Goal: Ask a question

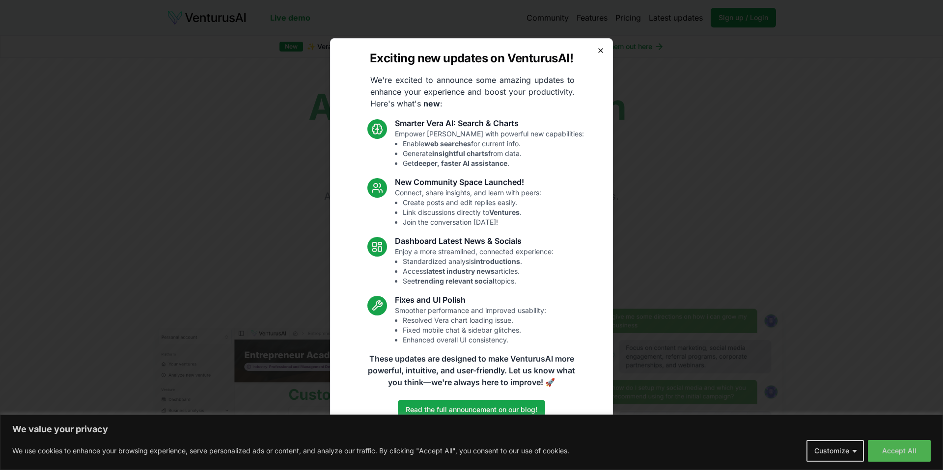
click at [600, 51] on icon "button" at bounding box center [601, 51] width 4 height 4
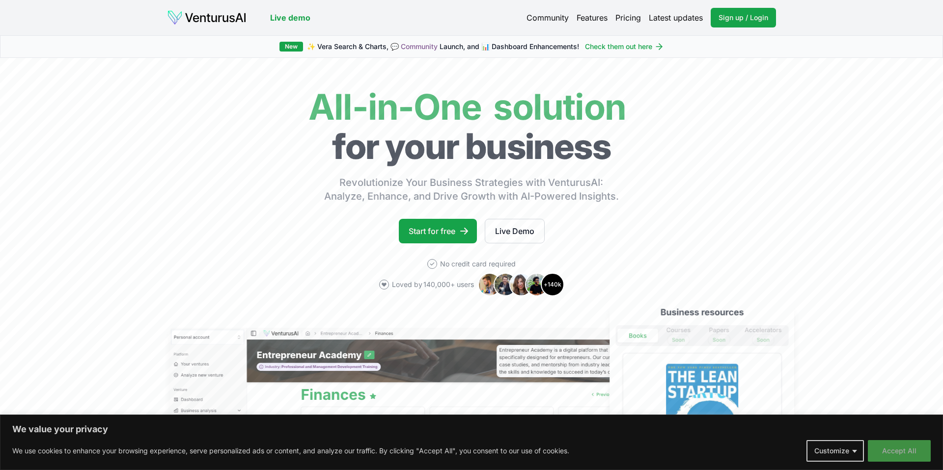
click at [896, 453] on button "Accept All" at bounding box center [899, 451] width 63 height 22
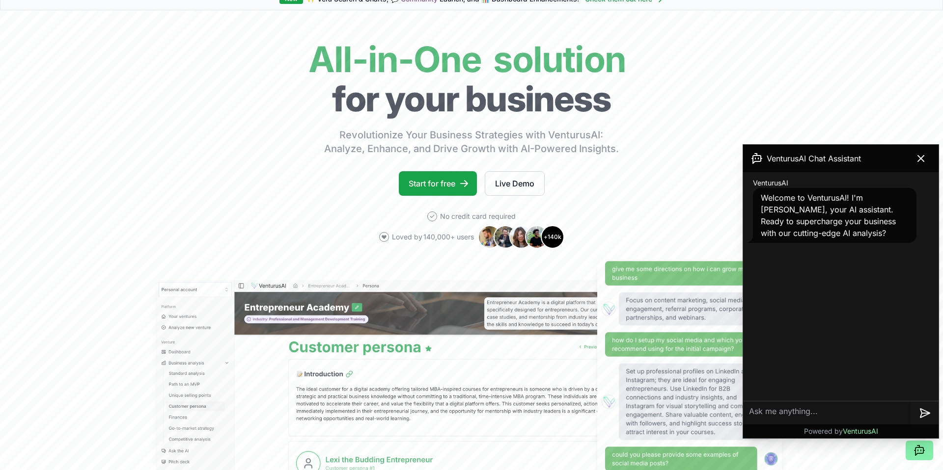
scroll to position [94, 0]
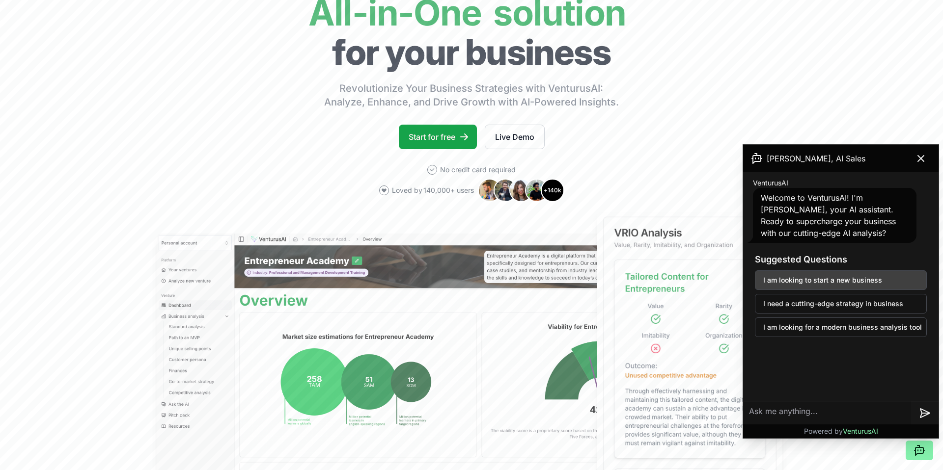
click at [793, 279] on button "I am looking to start a new business" at bounding box center [841, 281] width 172 height 20
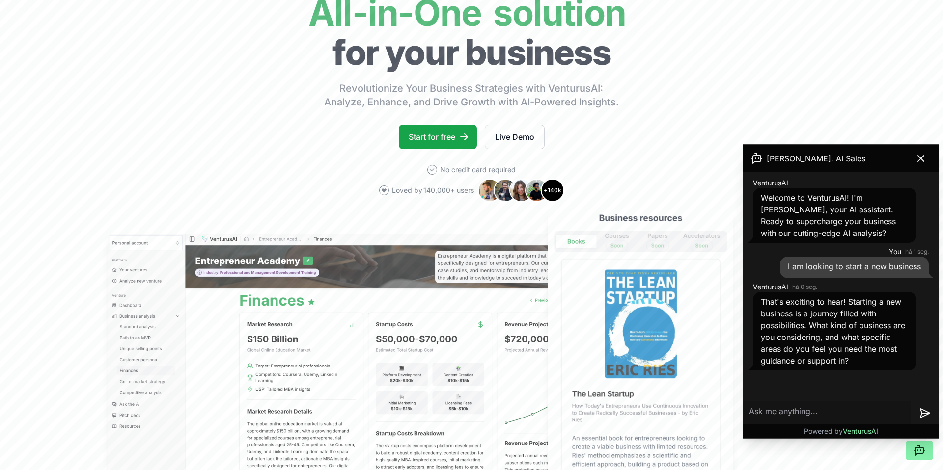
click at [860, 416] on textarea at bounding box center [827, 414] width 168 height 24
paste textarea "[PERSON_NAME] serves Brazilian salespeople. We exist to help them train sales l…"
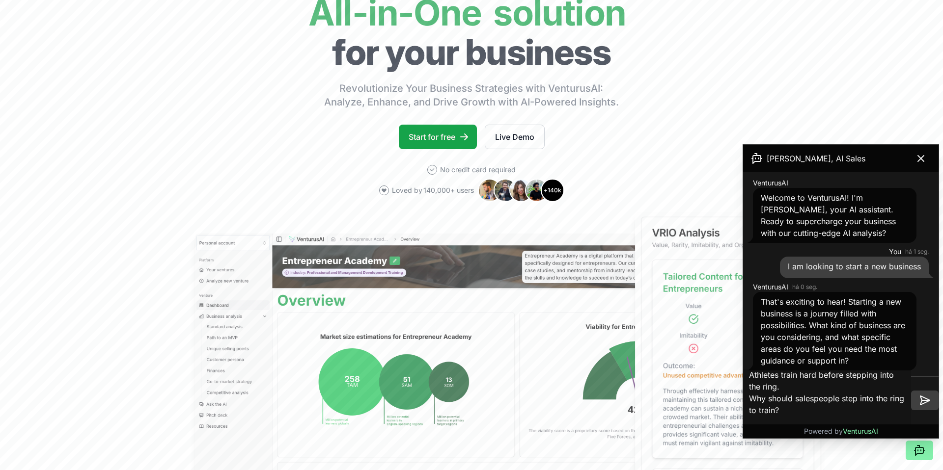
type textarea "[PERSON_NAME] serves Brazilian salespeople. We exist to help them train sales l…"
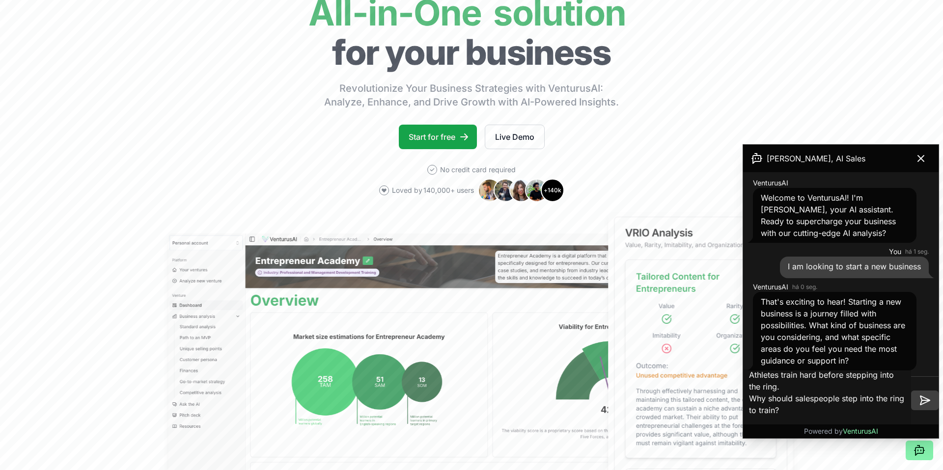
click at [923, 401] on icon at bounding box center [925, 401] width 12 height 12
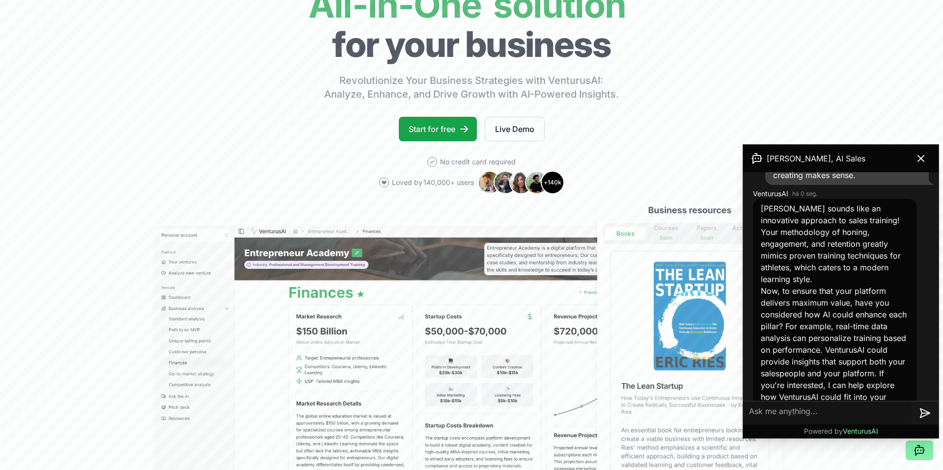
scroll to position [104, 0]
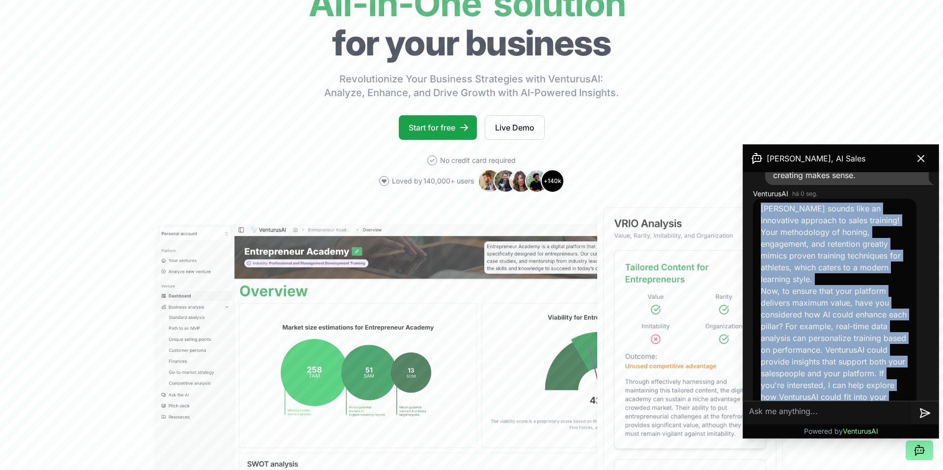
drag, startPoint x: 762, startPoint y: 209, endPoint x: 894, endPoint y: 387, distance: 222.5
click at [894, 387] on div "[PERSON_NAME] sounds like an innovative approach to sales training! Your method…" at bounding box center [835, 309] width 148 height 212
copy div "[PERSON_NAME] sounds like an innovative approach to sales training! Your method…"
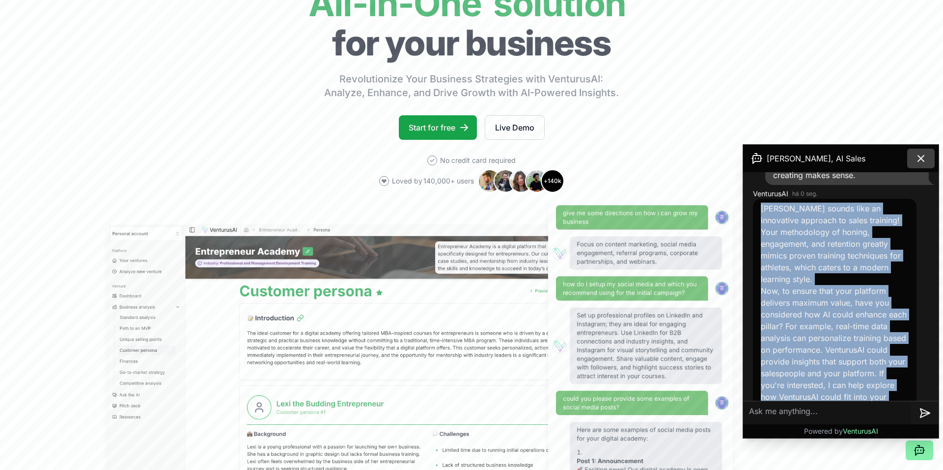
click at [923, 157] on icon at bounding box center [921, 159] width 12 height 12
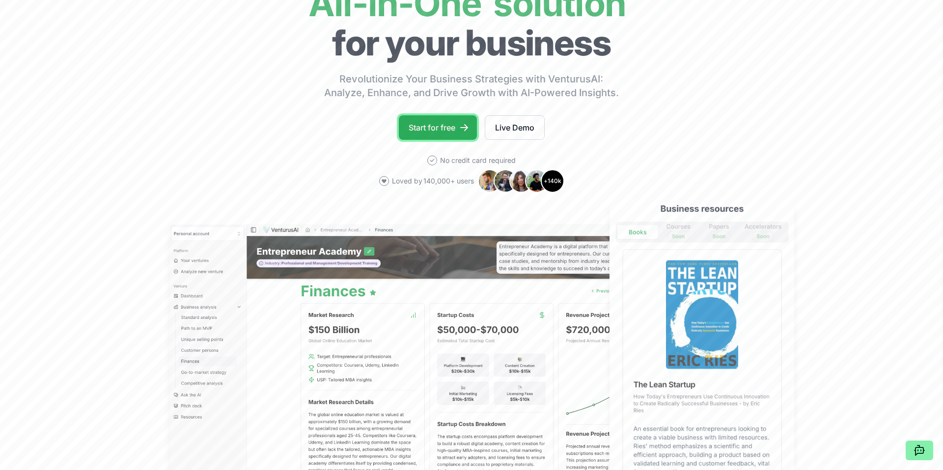
click at [434, 130] on link "Start for free" at bounding box center [438, 127] width 78 height 25
